Goal: Information Seeking & Learning: Compare options

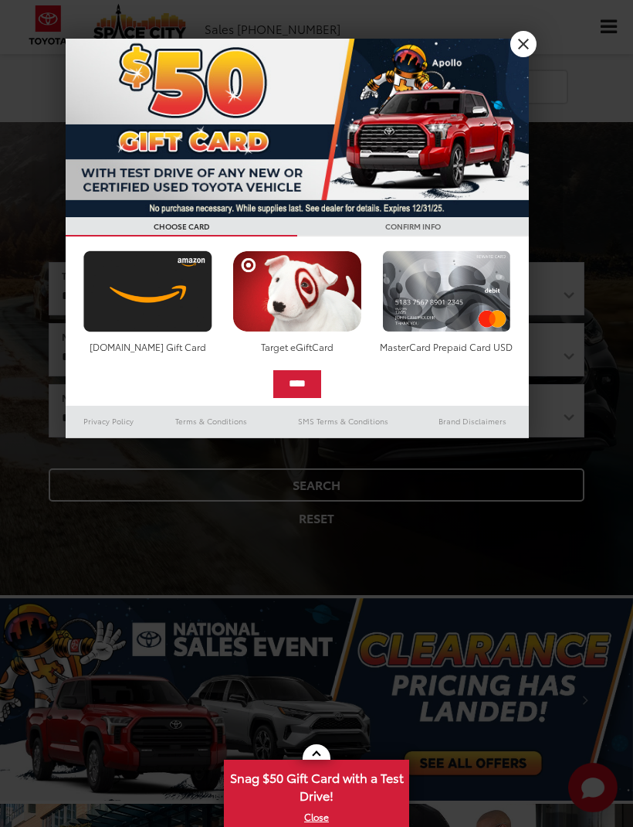
click at [562, 354] on div at bounding box center [316, 413] width 633 height 827
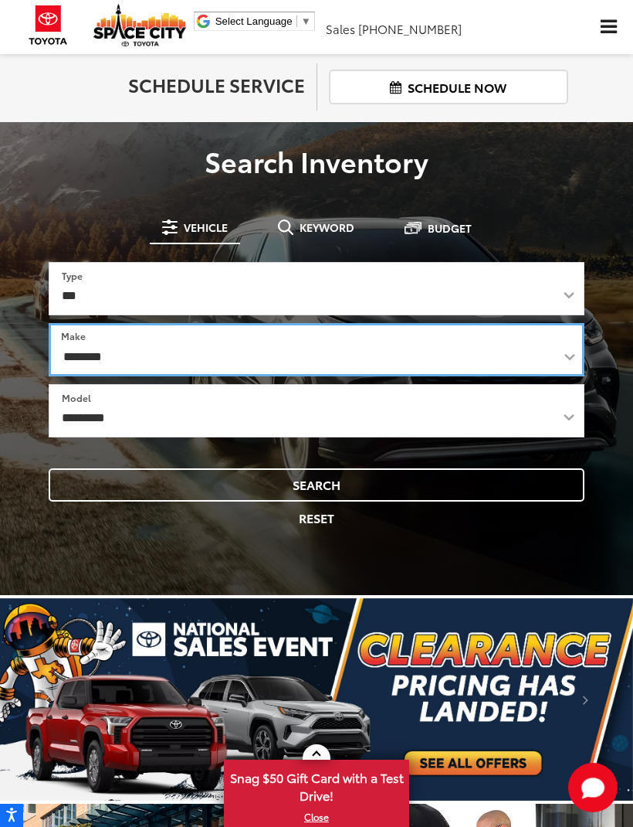
click at [563, 352] on select "**********" at bounding box center [317, 349] width 536 height 53
select select "******"
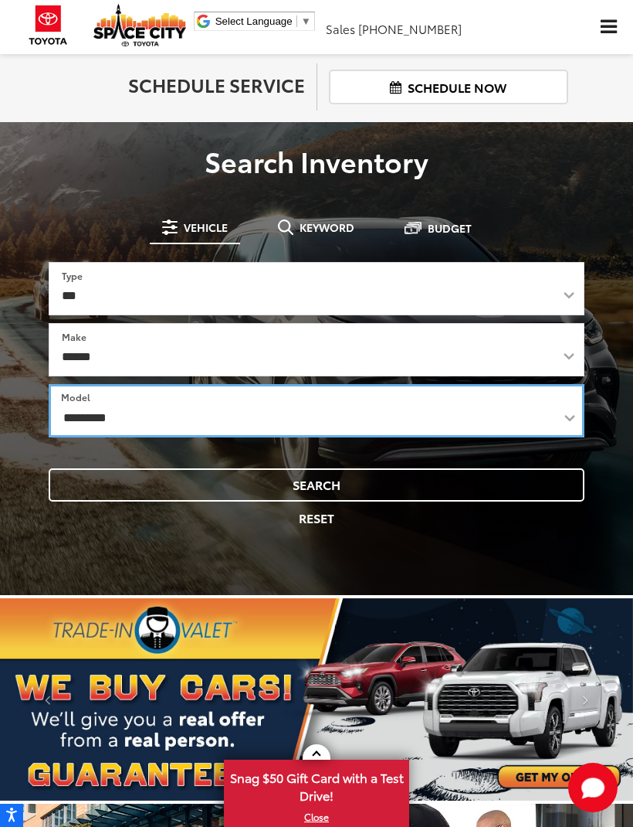
click at [559, 416] on select "**********" at bounding box center [317, 410] width 536 height 53
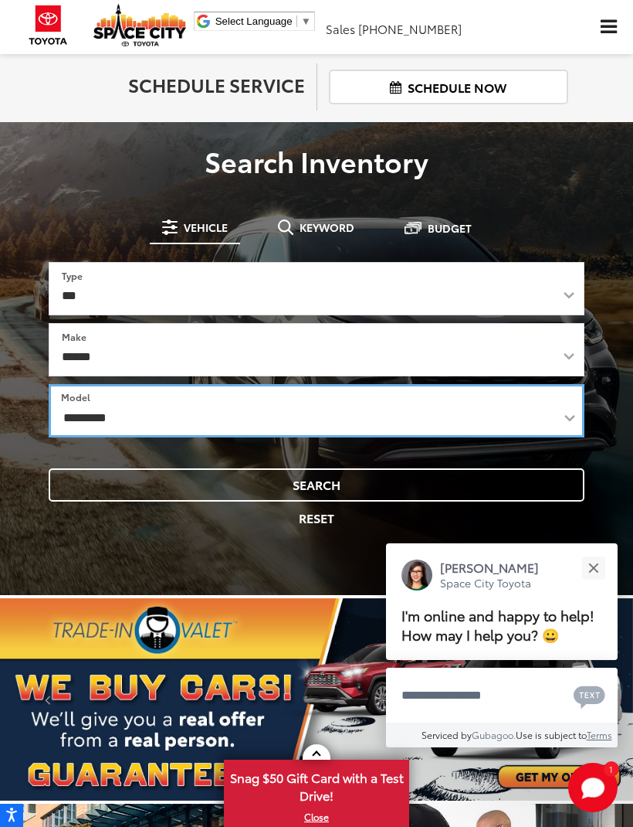
select select "**********"
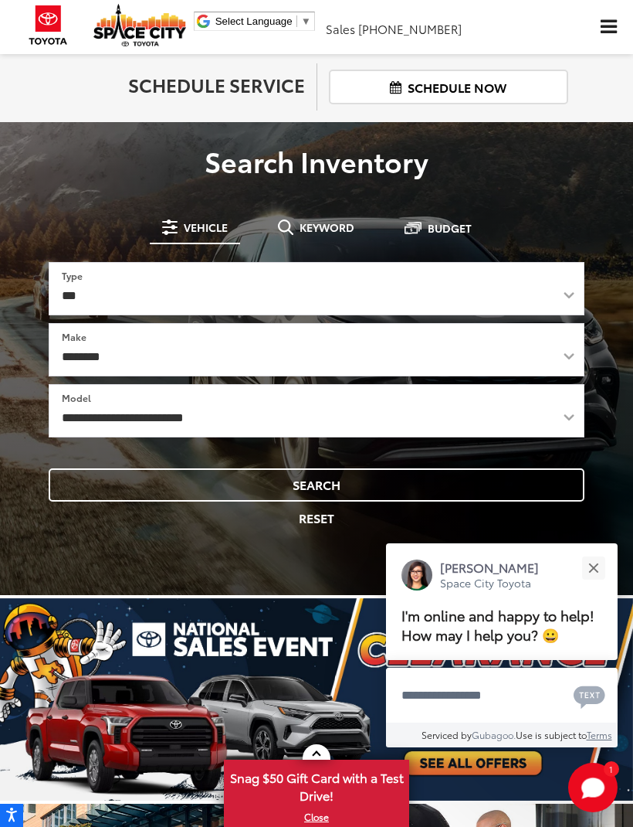
click at [334, 487] on button "Search" at bounding box center [317, 484] width 536 height 33
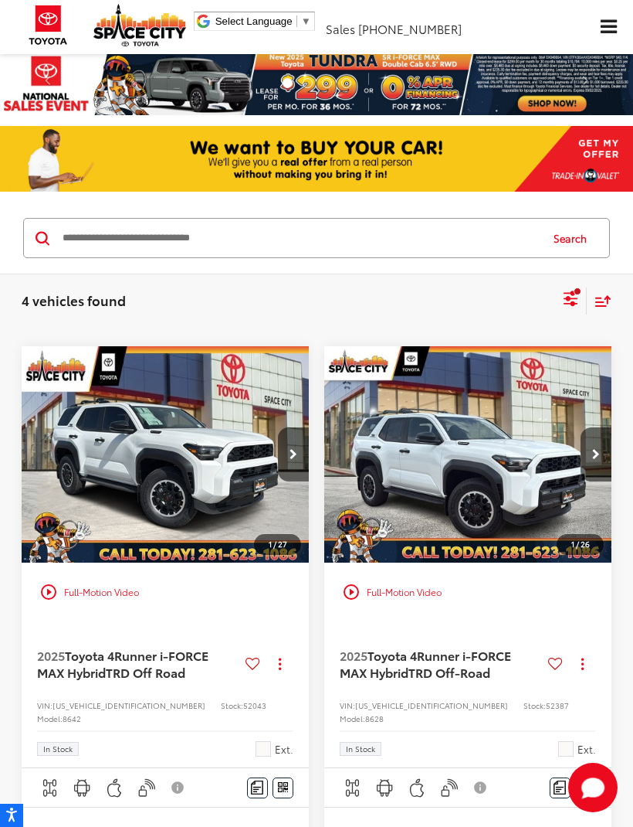
click at [504, 457] on img "2025 Toyota 4Runner i-FORCE MAX Hybrid TRD Off-Road 0" at bounding box center [469, 454] width 290 height 217
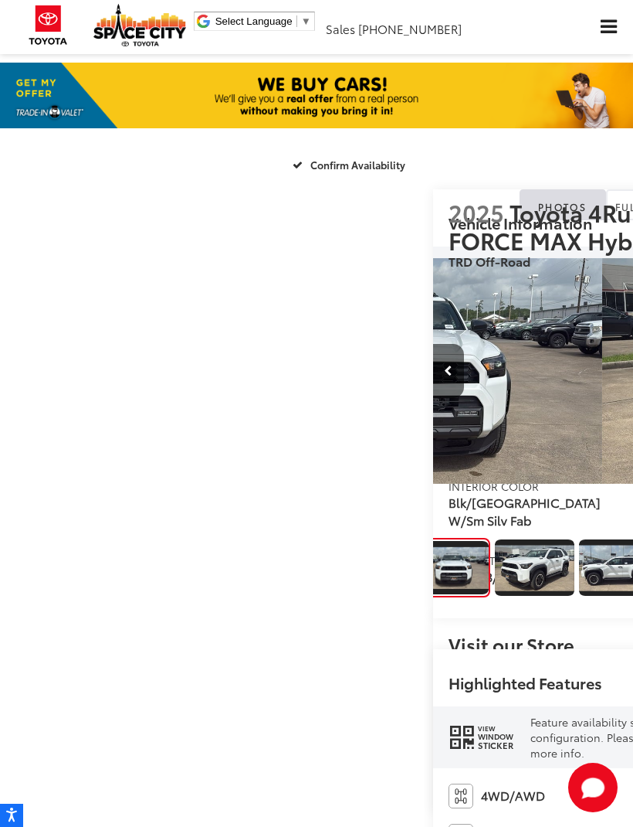
scroll to position [0, 633]
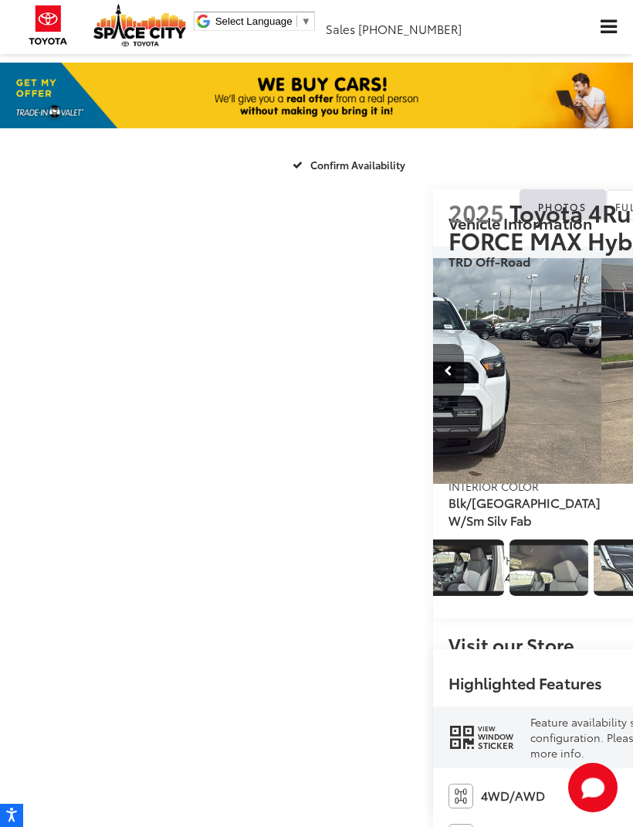
click at [421, 590] on img "Expand Photo 11" at bounding box center [381, 568] width 80 height 46
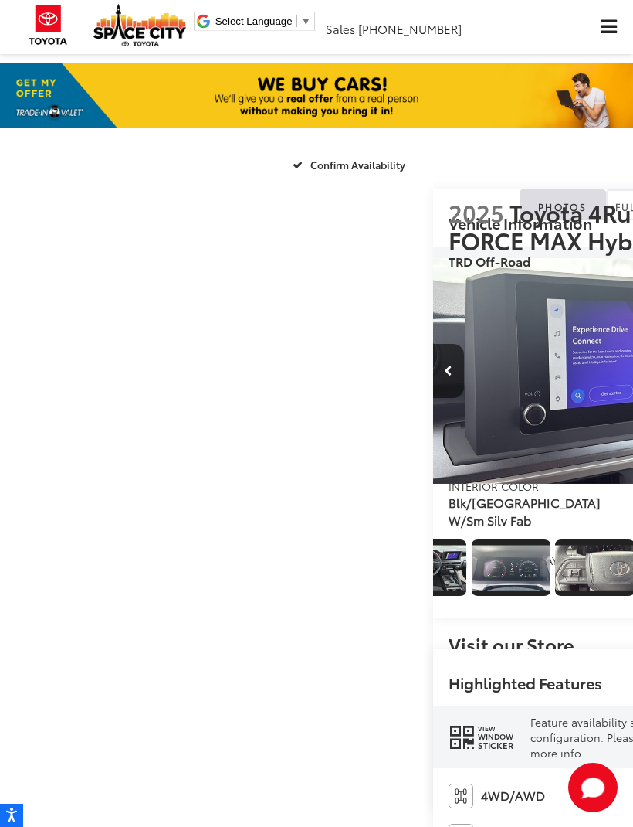
scroll to position [0, 0]
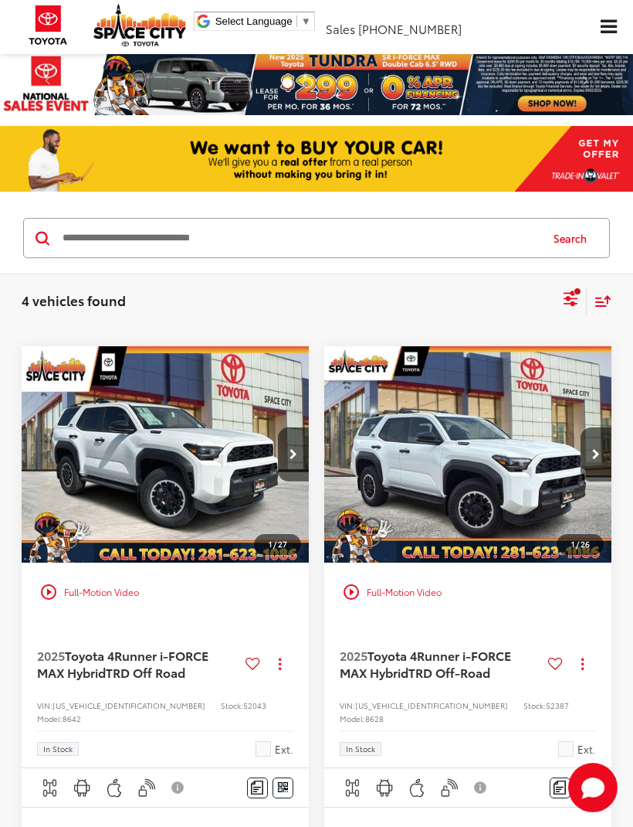
click at [569, 297] on icon "Select filters" at bounding box center [571, 296] width 14 height 10
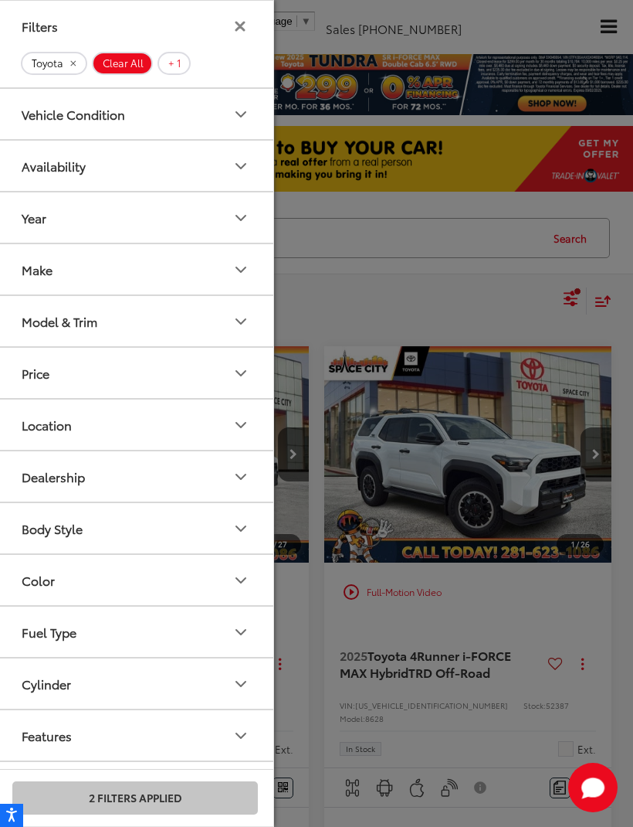
click at [19, 318] on button "Model & Trim" at bounding box center [136, 321] width 278 height 50
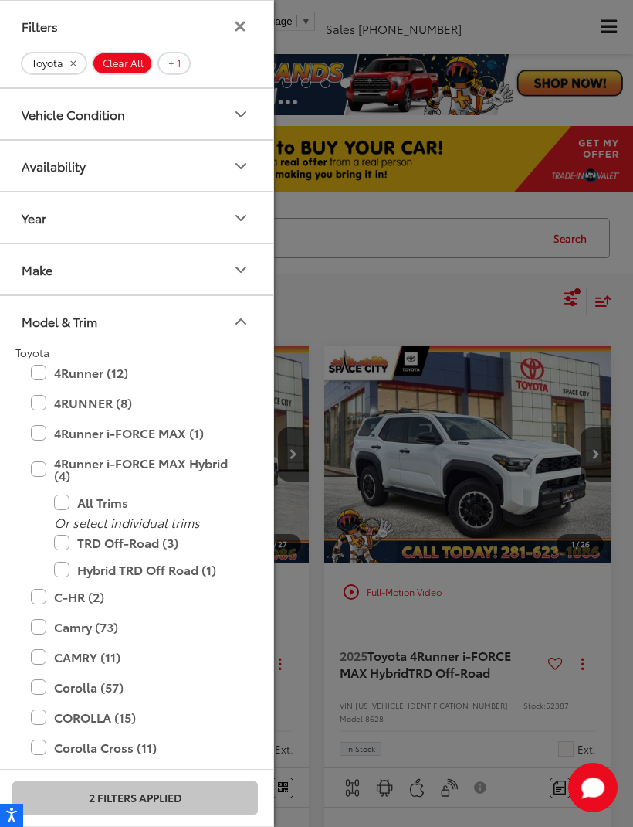
click at [36, 429] on label "4Runner i-FORCE MAX (1)" at bounding box center [135, 432] width 209 height 27
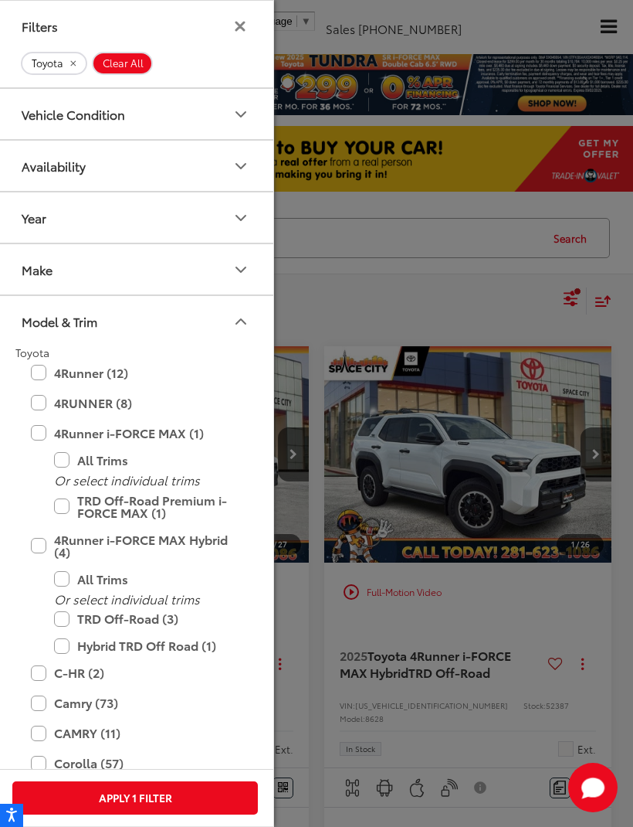
click at [39, 542] on label "4Runner i-FORCE MAX Hybrid (4)" at bounding box center [135, 545] width 209 height 39
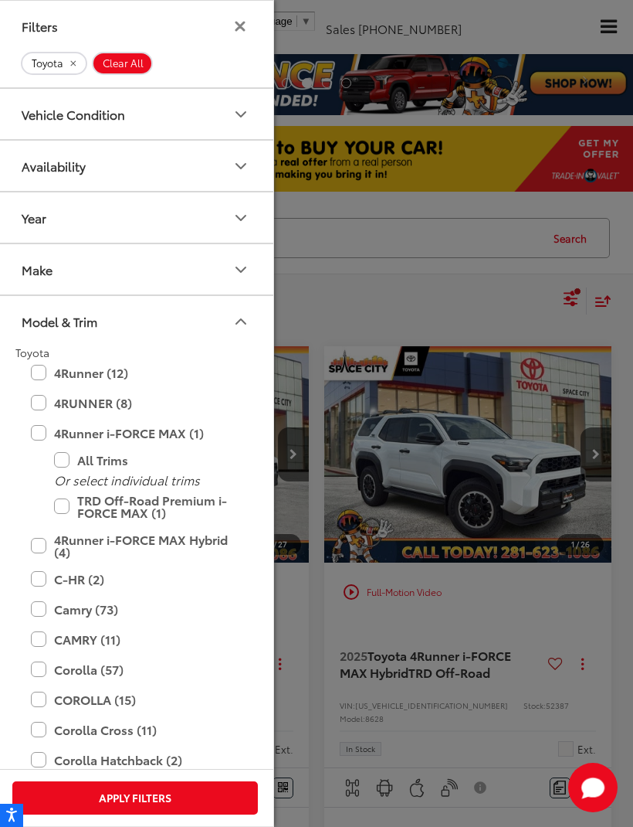
click at [108, 795] on button "Apply Filters" at bounding box center [135, 797] width 246 height 33
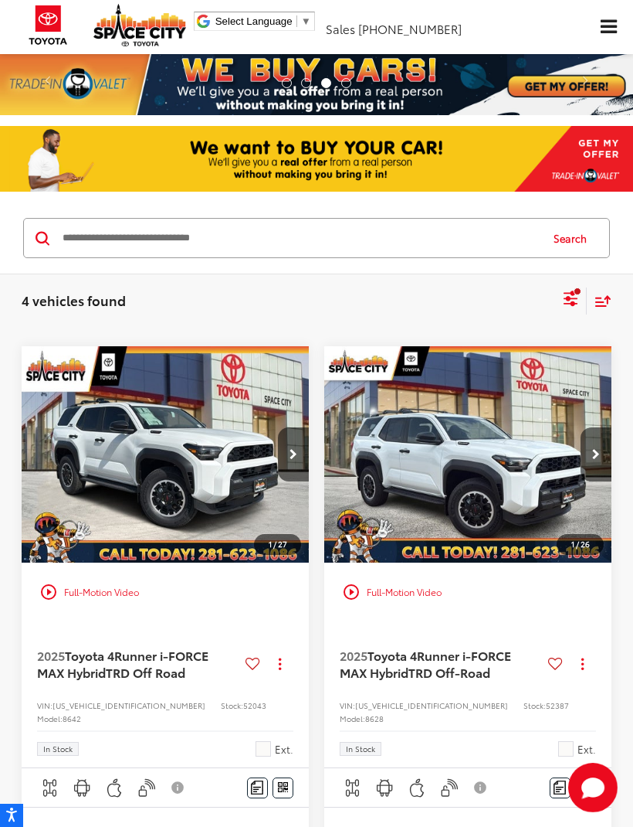
click at [565, 297] on icon "Select filters" at bounding box center [571, 298] width 19 height 19
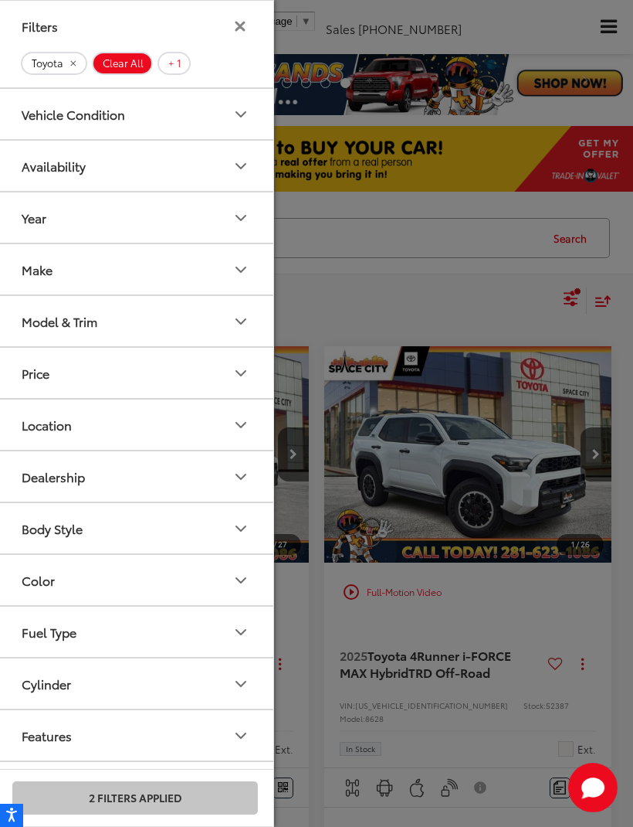
click at [250, 331] on button "Model & Trim" at bounding box center [136, 321] width 278 height 50
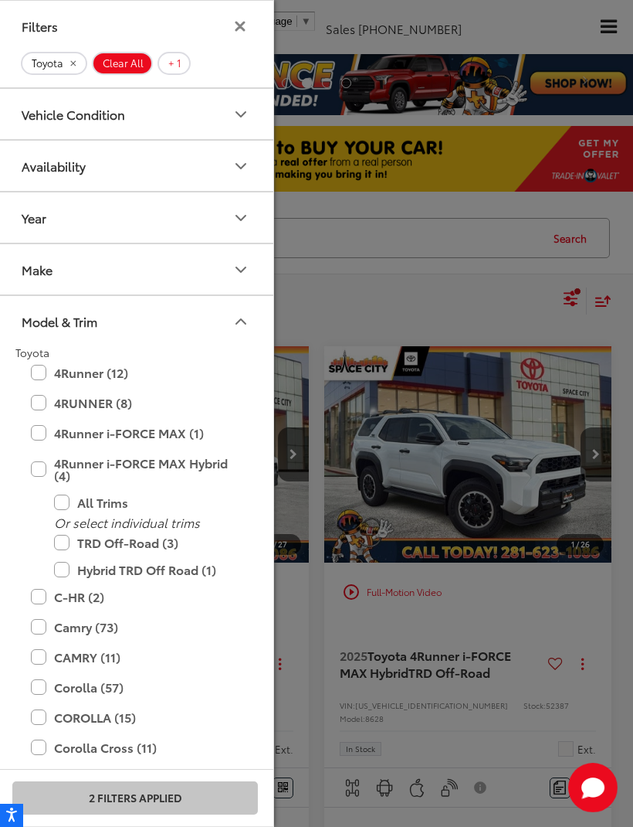
click at [42, 369] on label "4Runner (12)" at bounding box center [135, 372] width 209 height 27
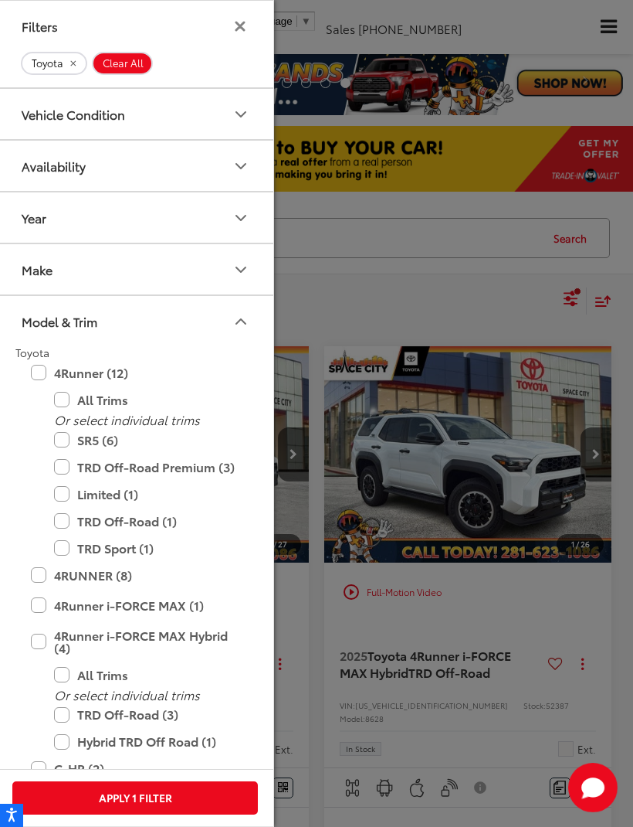
click at [45, 635] on label "4Runner i-FORCE MAX Hybrid (4)" at bounding box center [135, 641] width 209 height 39
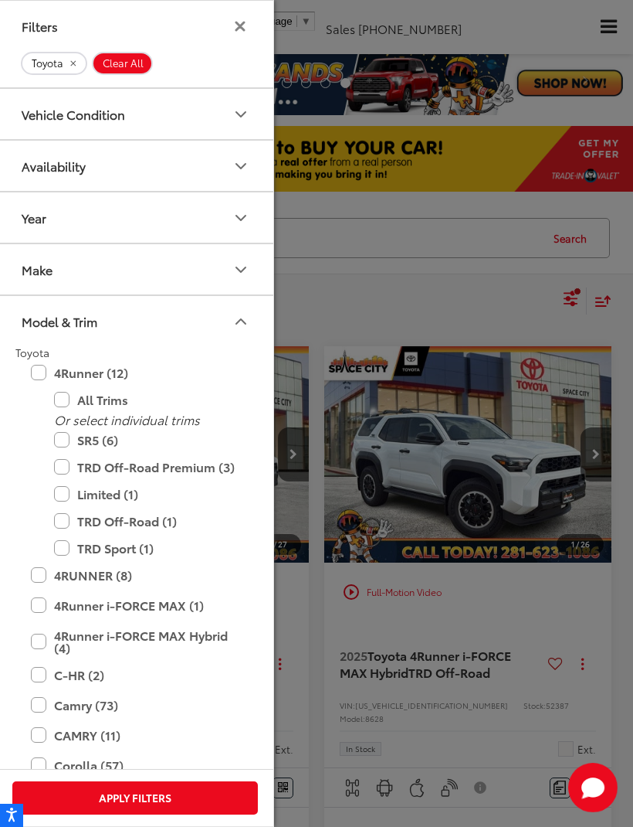
click at [173, 793] on button "Apply Filters" at bounding box center [135, 797] width 246 height 33
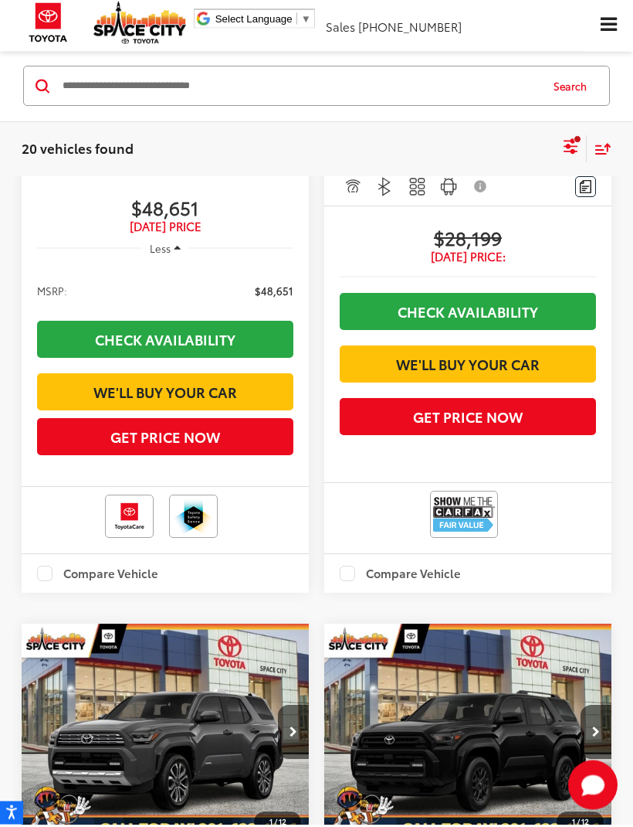
scroll to position [4035, 0]
